Goal: Manage account settings

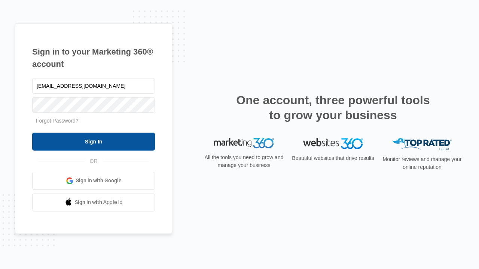
click at [94, 141] on input "Sign In" at bounding box center [93, 142] width 123 height 18
